Goal: Use online tool/utility: Utilize a website feature to perform a specific function

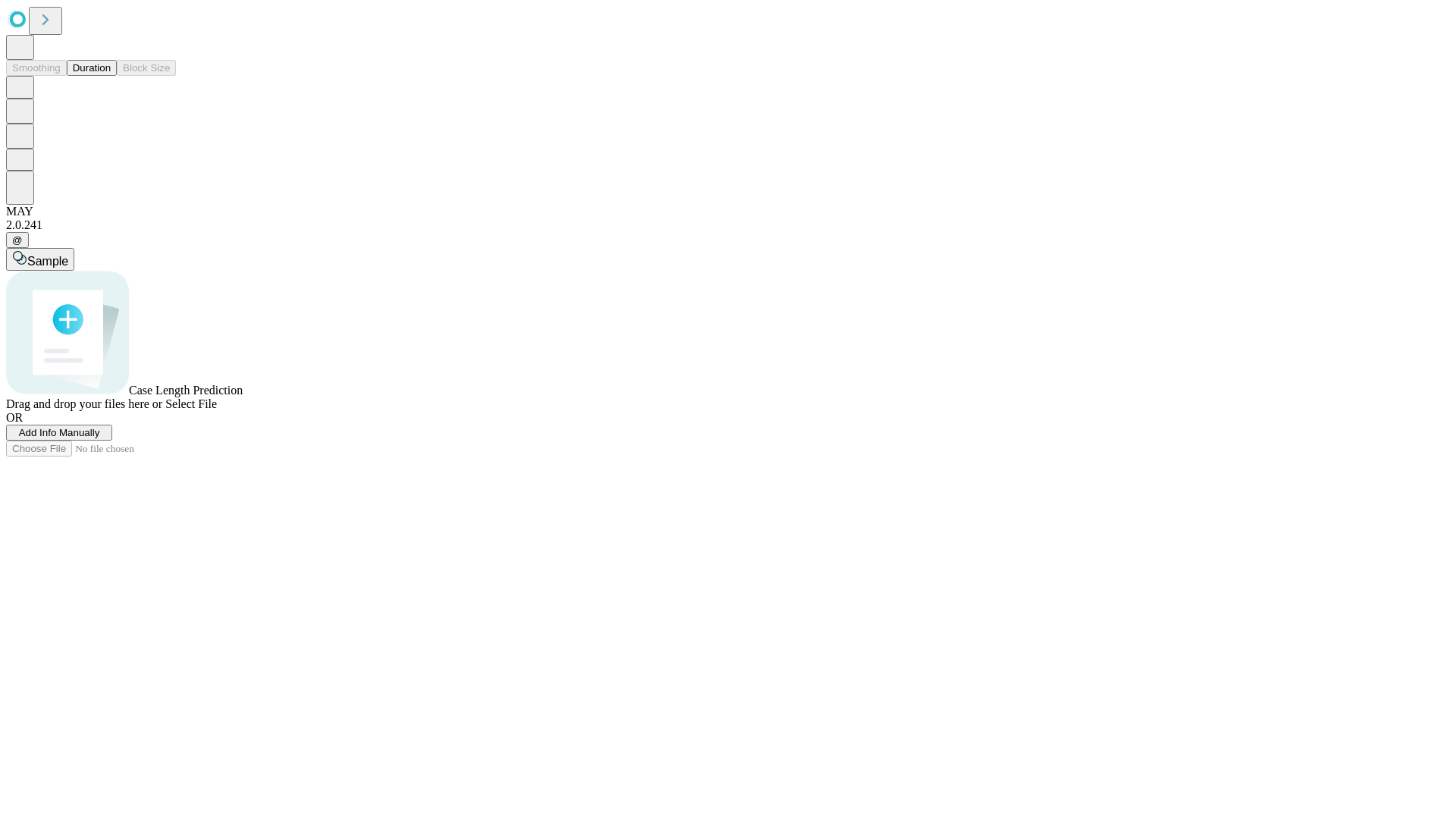
click at [217, 410] on span "Select File" at bounding box center [191, 404] width 52 height 13
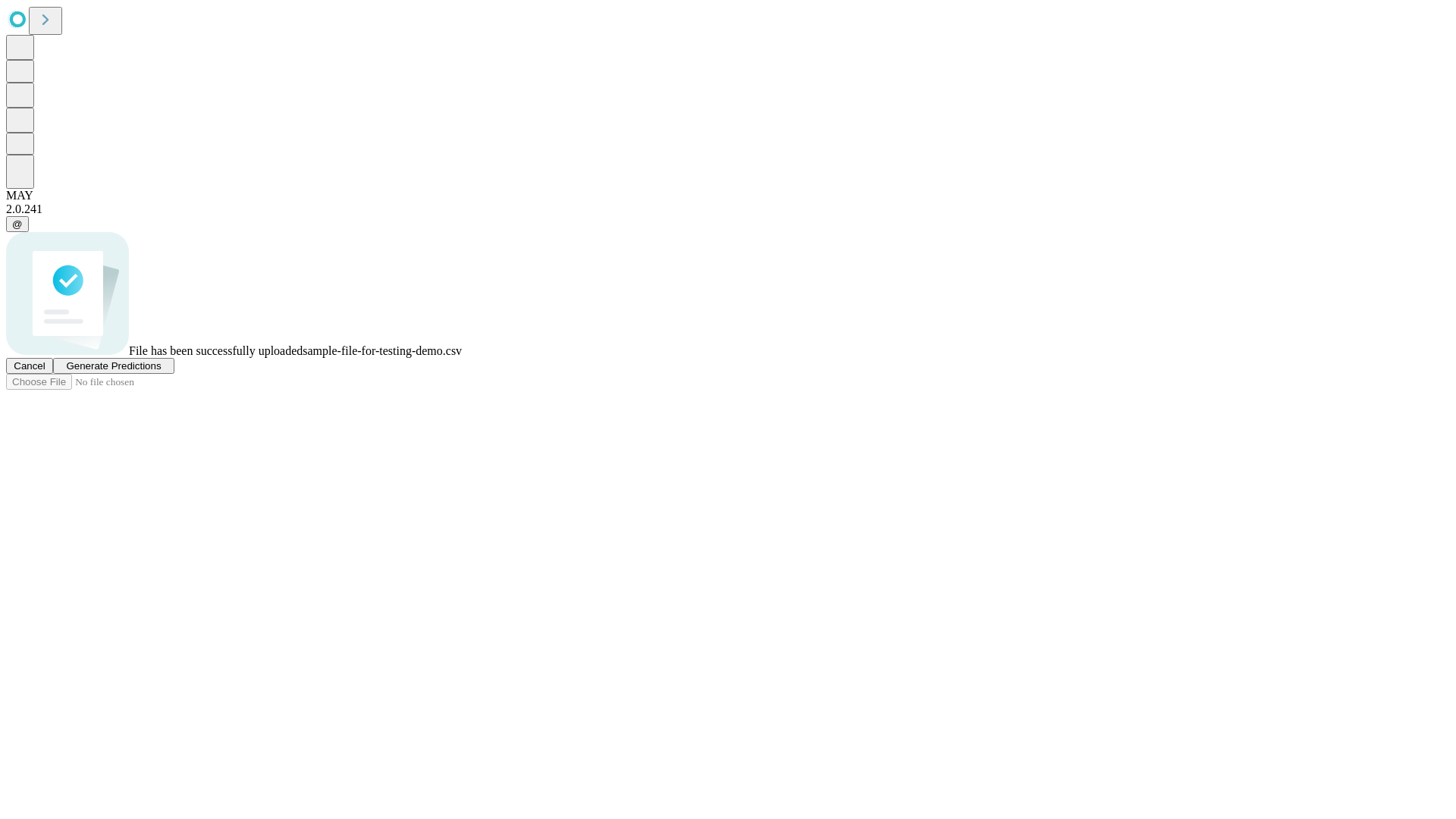
click at [161, 371] on span "Generate Predictions" at bounding box center [114, 365] width 95 height 11
